Goal: Task Accomplishment & Management: Manage account settings

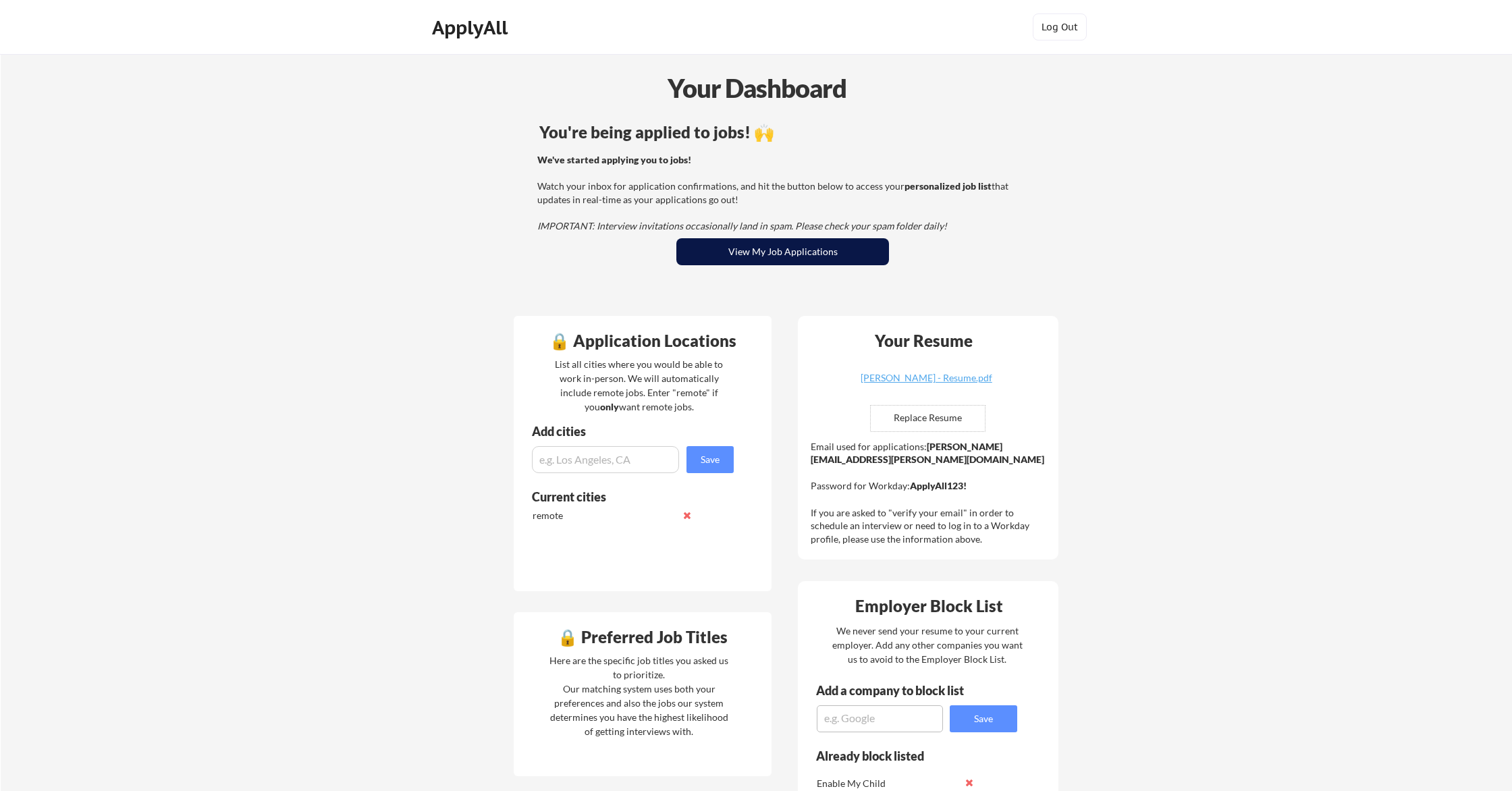
scroll to position [2, 0]
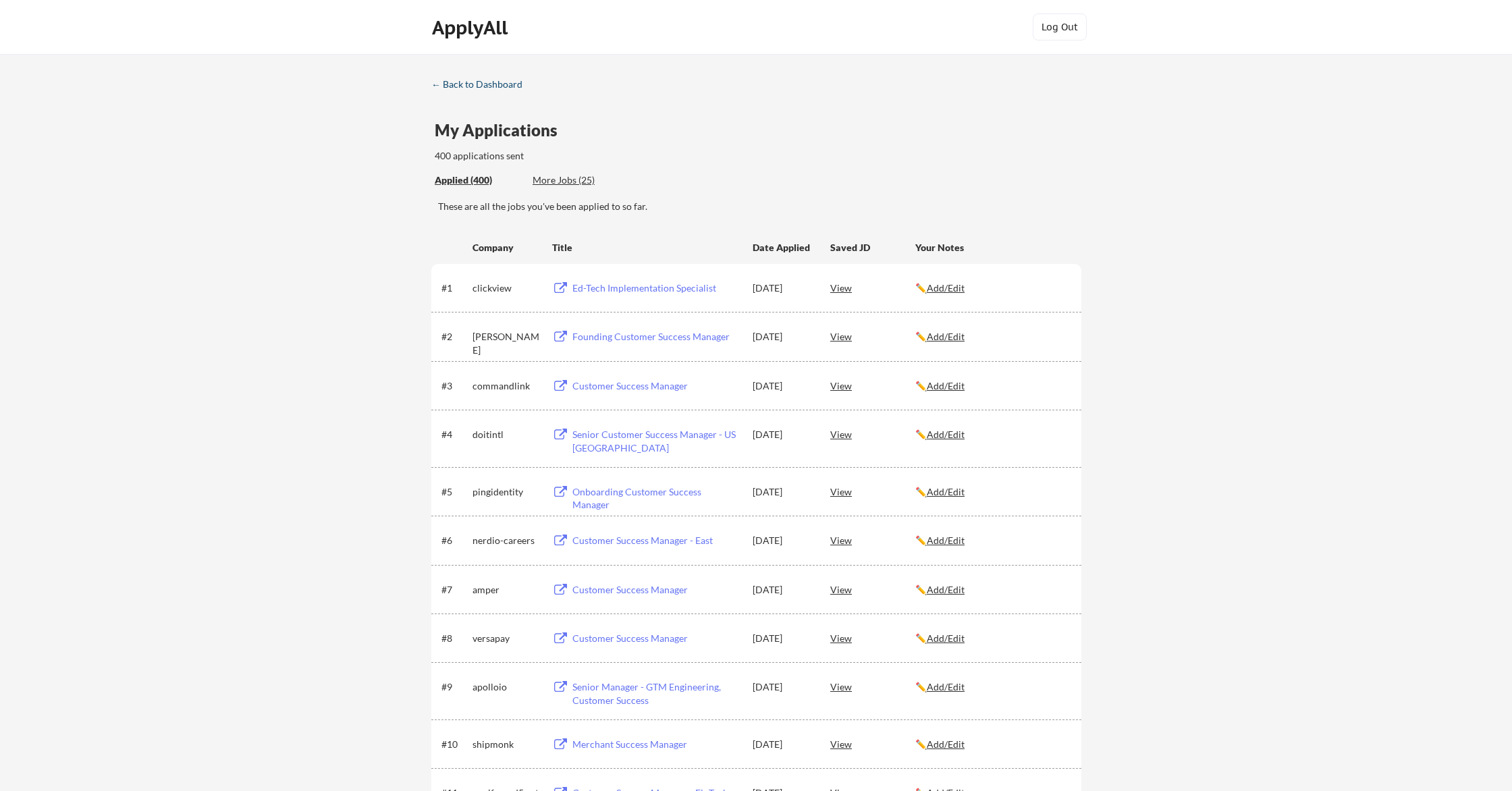
click at [488, 80] on div "← Back to Dashboard" at bounding box center [481, 84] width 101 height 10
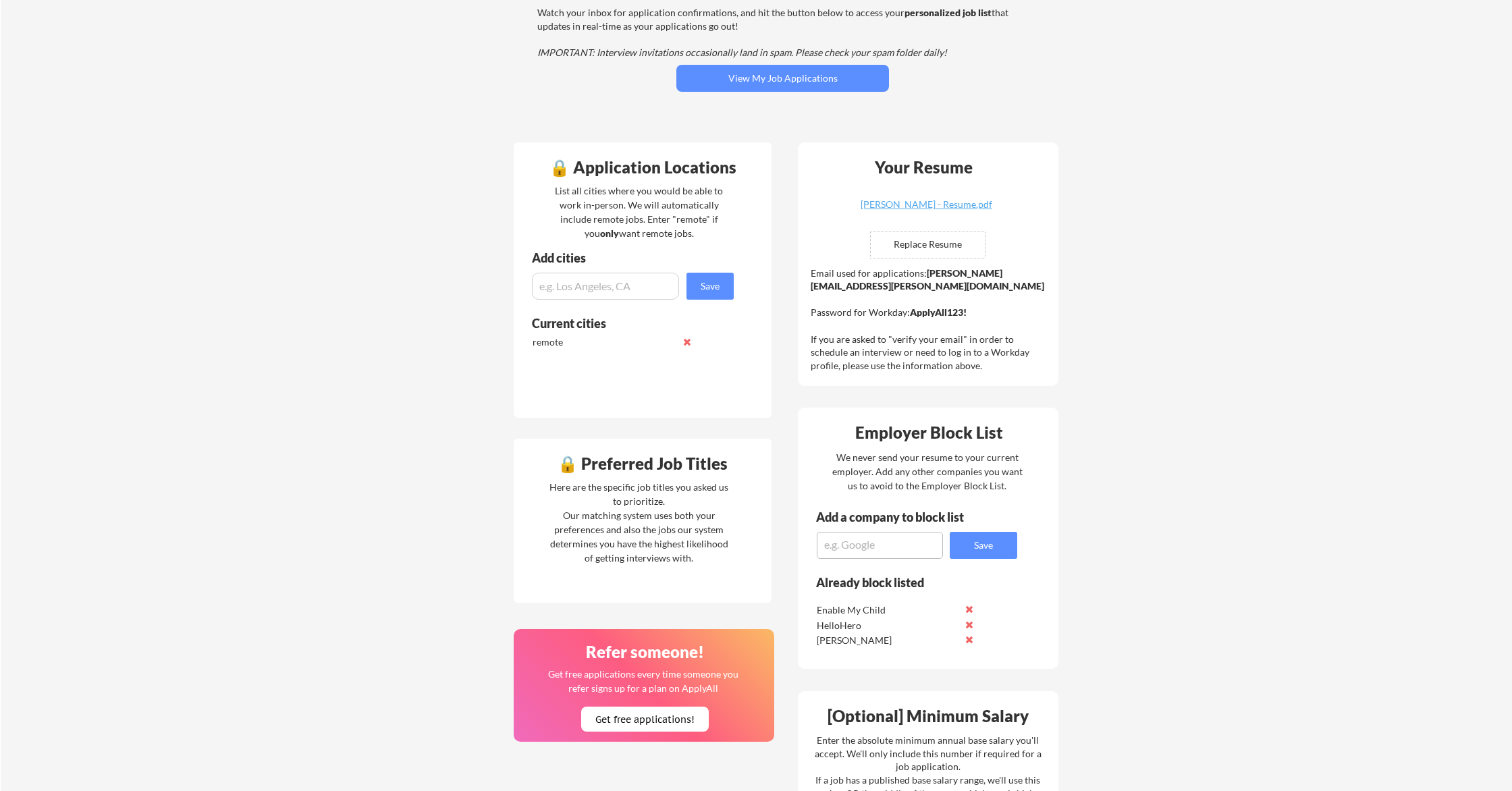
scroll to position [170, 0]
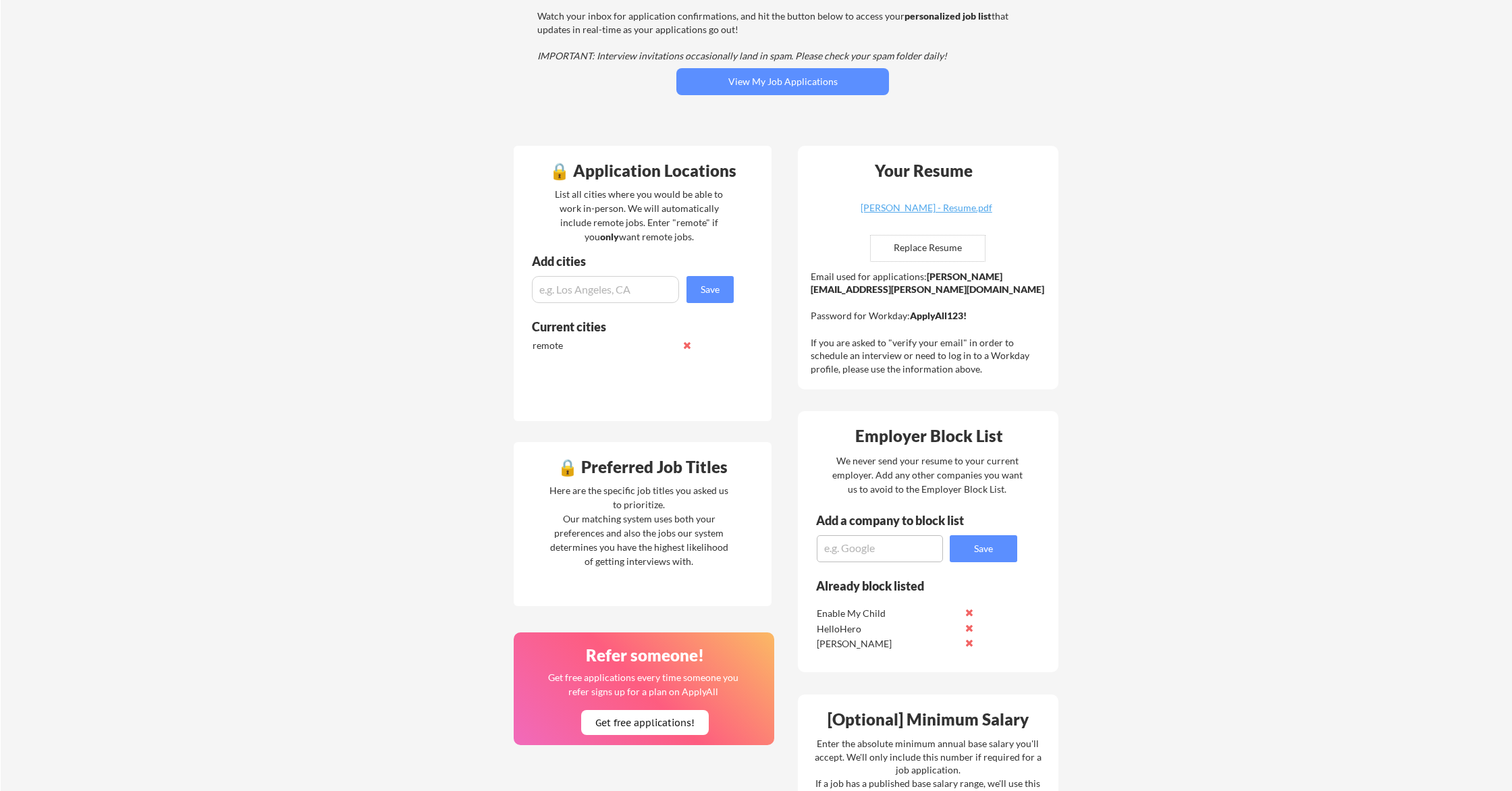
click at [878, 547] on textarea at bounding box center [879, 548] width 126 height 27
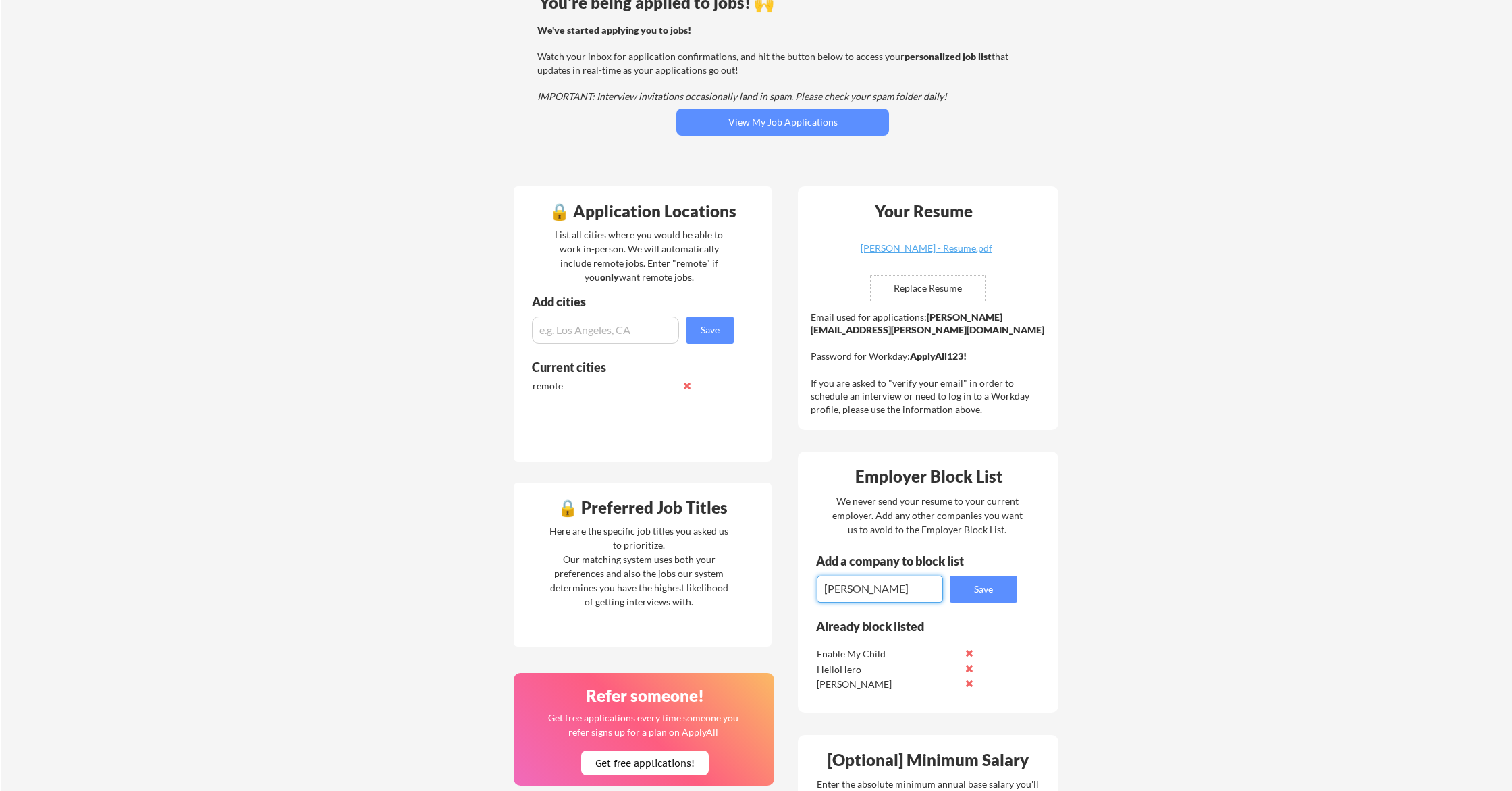
scroll to position [124, 0]
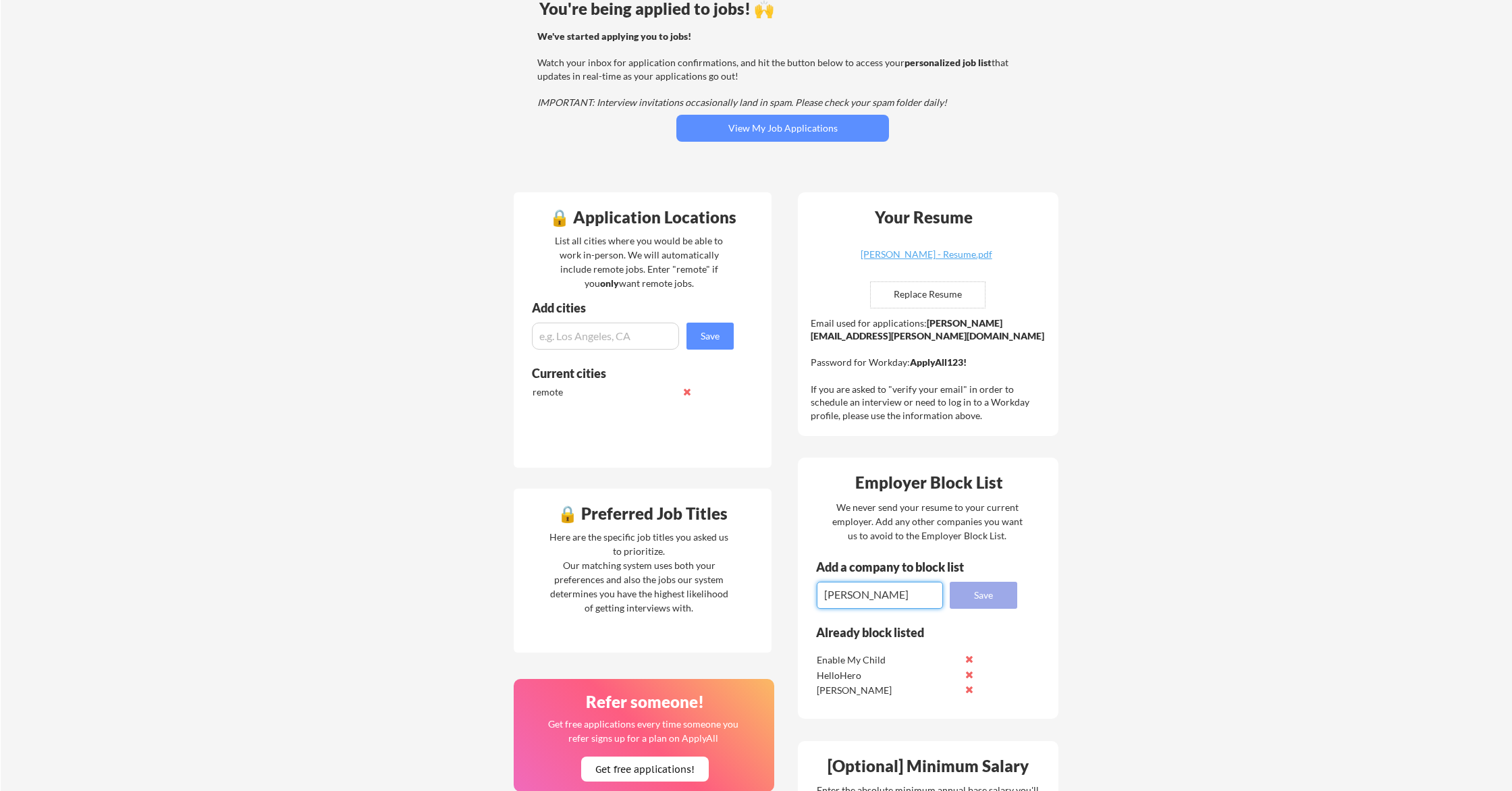
type textarea "Deel"
click at [992, 596] on button "Save" at bounding box center [983, 595] width 67 height 27
click at [899, 592] on textarea at bounding box center [879, 595] width 126 height 27
type textarea "FeedbackFruits"
drag, startPoint x: 957, startPoint y: 602, endPoint x: 919, endPoint y: 596, distance: 38.5
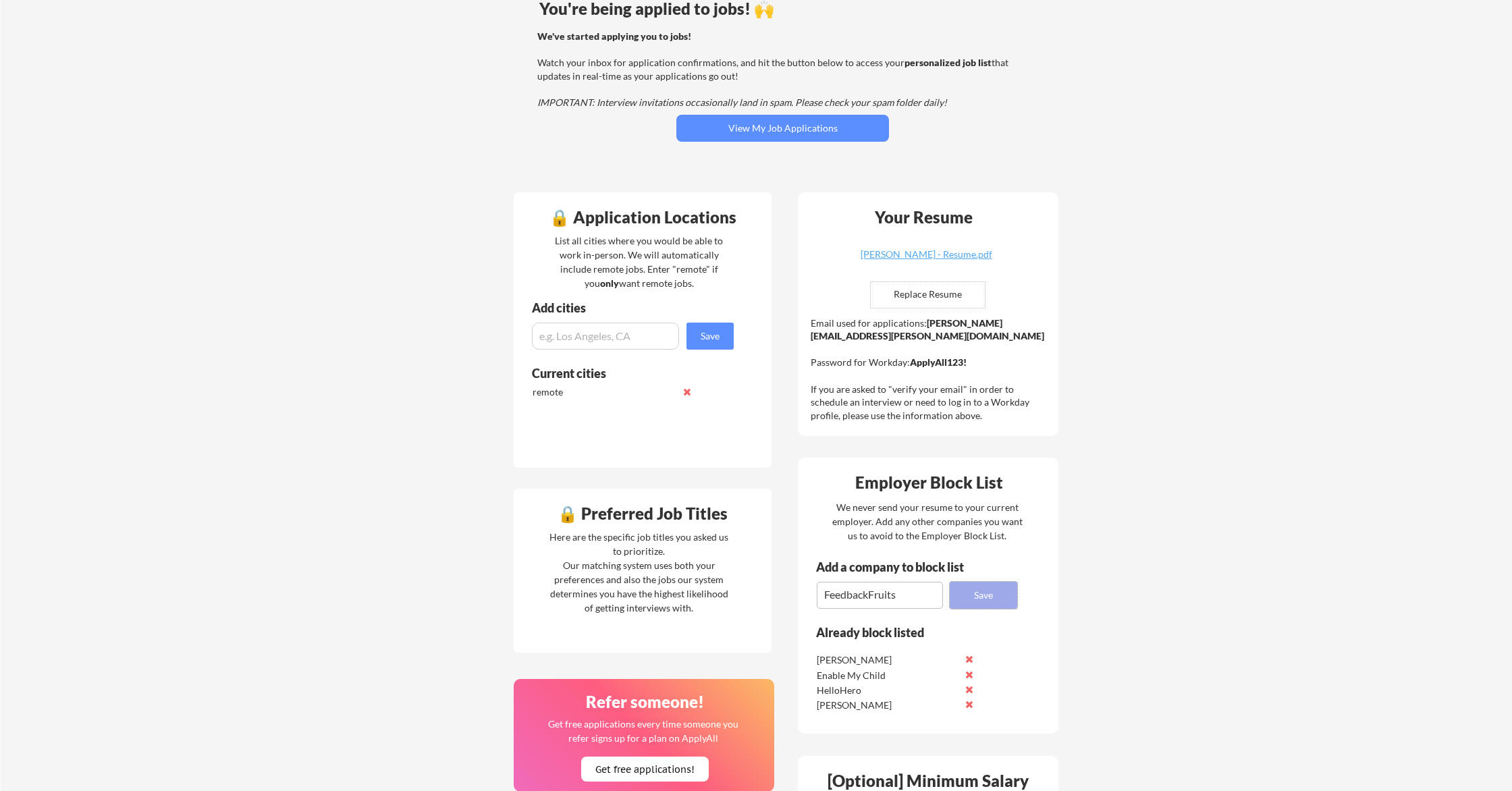
click at [958, 602] on button "Save" at bounding box center [983, 595] width 67 height 27
click at [874, 599] on textarea at bounding box center [879, 595] width 126 height 27
type textarea "HopSkipDrive"
click at [982, 590] on button "Save" at bounding box center [983, 595] width 67 height 27
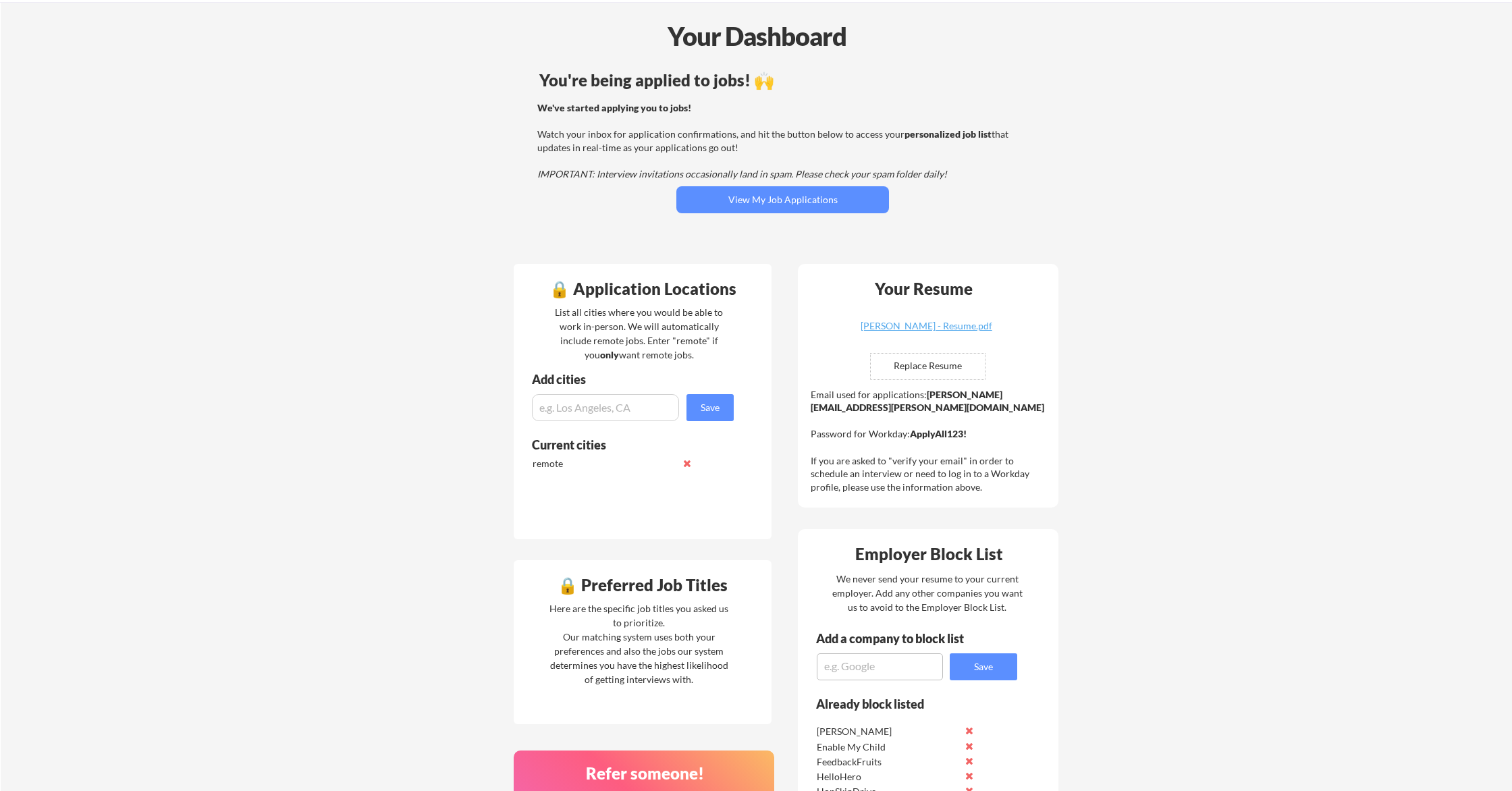
scroll to position [0, 0]
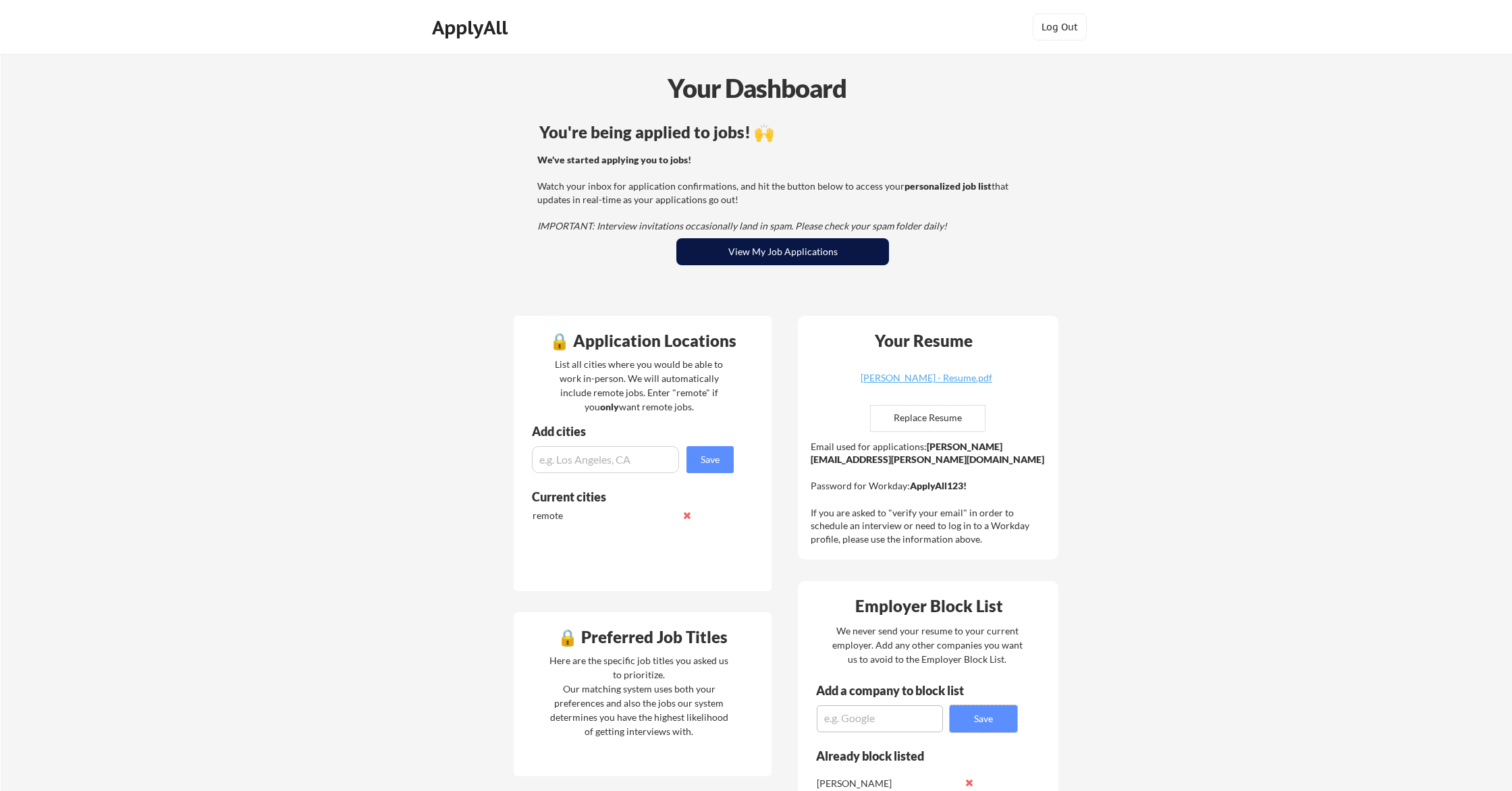
click at [862, 251] on button "View My Job Applications" at bounding box center [781, 252] width 212 height 27
